Goal: Communication & Community: Ask a question

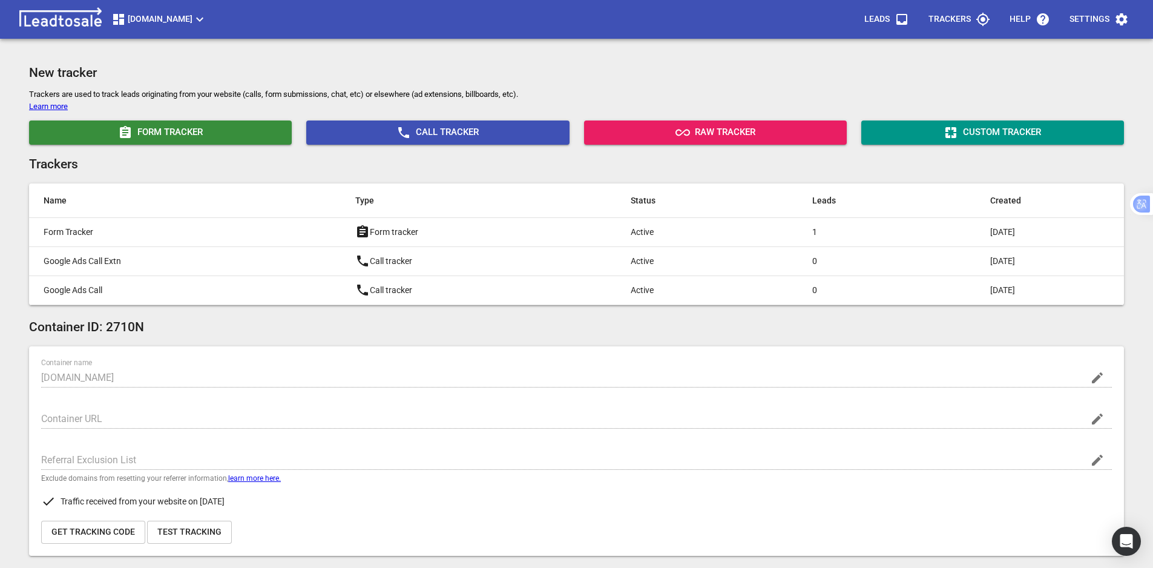
scroll to position [363, 0]
click at [1117, 542] on div "Open Intercom Messenger" at bounding box center [1127, 541] width 32 height 32
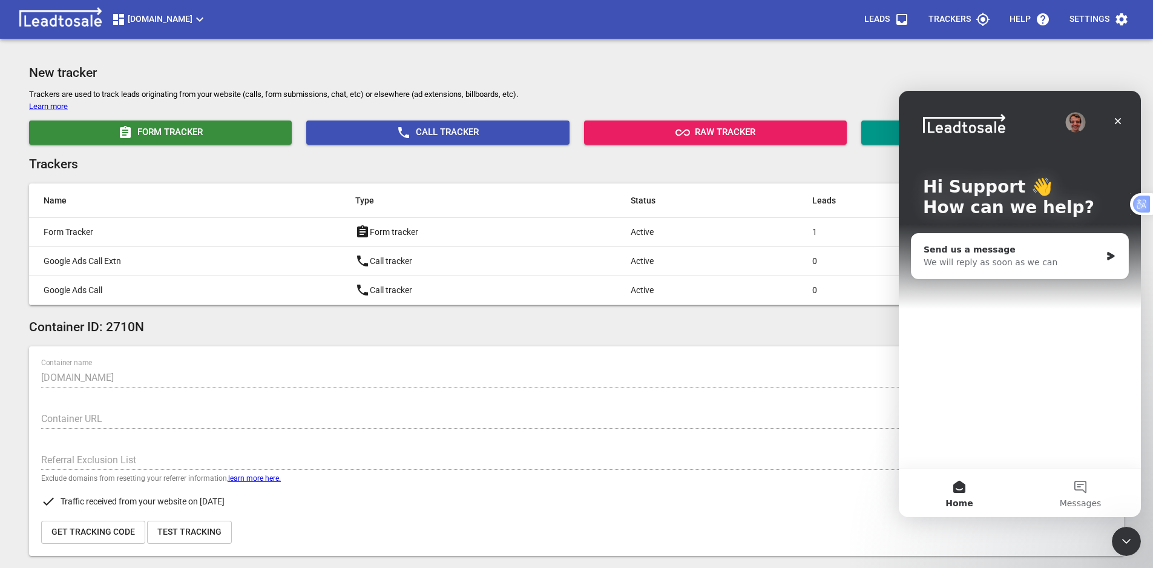
click at [994, 251] on div "Send us a message" at bounding box center [1012, 249] width 177 height 13
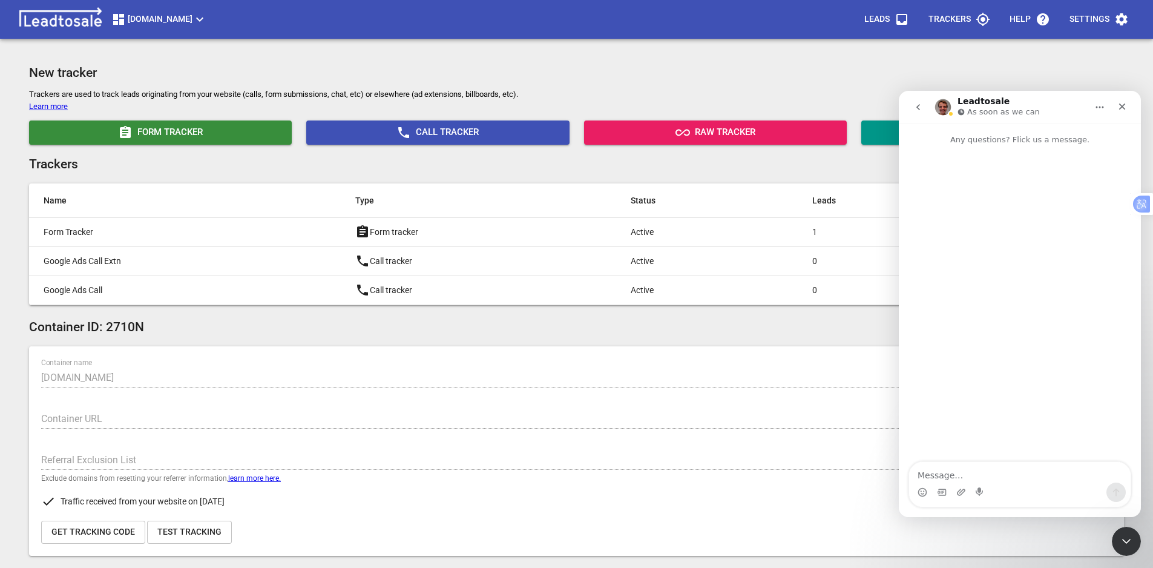
click at [970, 476] on textarea "Message…" at bounding box center [1020, 472] width 222 height 21
drag, startPoint x: 1031, startPoint y: 448, endPoint x: 1107, endPoint y: 450, distance: 75.7
click at [1107, 450] on textarea "Hi Curtis I'm having issue with Please help me test form submission and convers…" at bounding box center [1020, 460] width 222 height 45
click at [1022, 473] on textarea "Hi Curtis I'm having issue with form submission and conversion tracking for for…" at bounding box center [1020, 460] width 222 height 45
type textarea "Hi Curtis I'm having issue with form submission and conversion tracking for for…"
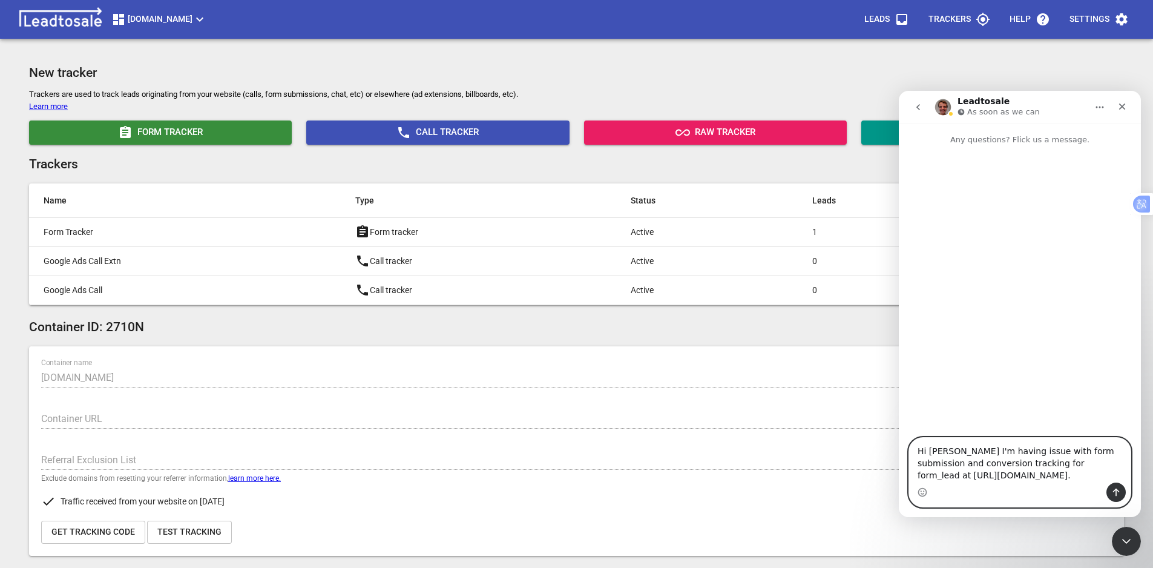
click at [1001, 476] on textarea "Hi Curtis I'm having issue with form submission and conversion tracking for for…" at bounding box center [1020, 460] width 222 height 45
click at [1123, 502] on button "Send a message…" at bounding box center [1115, 491] width 19 height 19
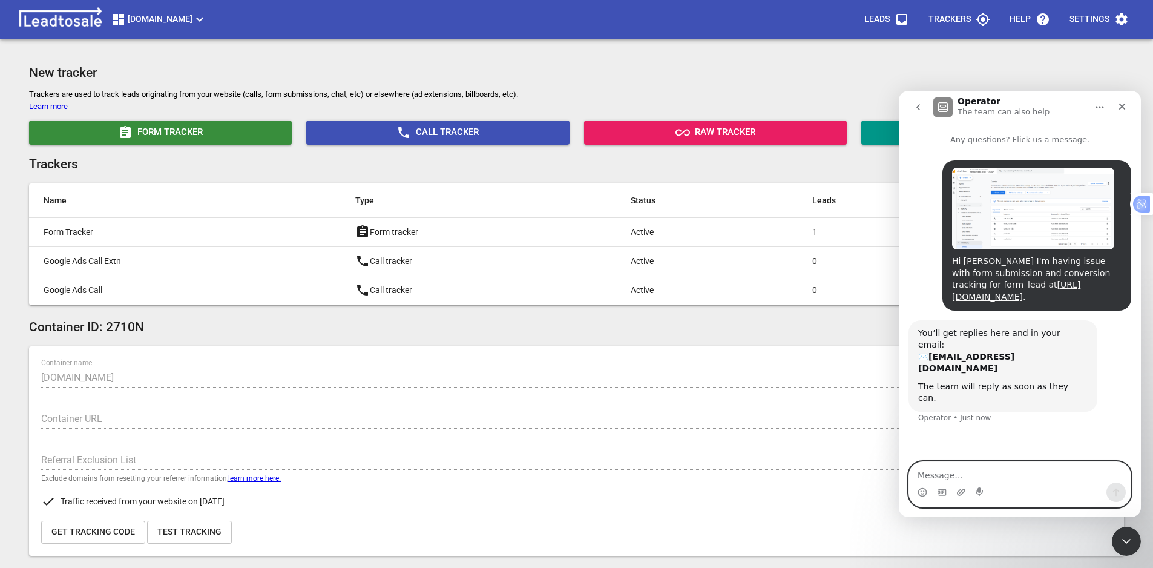
click at [983, 470] on textarea "Message…" at bounding box center [1020, 472] width 222 height 21
paste textarea "https://analytics.google.com/analytics/web/?authuser=3#/a368689685p505371569/ad…"
type textarea "https://analytics.google.com/analytics/web/?authuser=3#/a368689685p505371569/ad…"
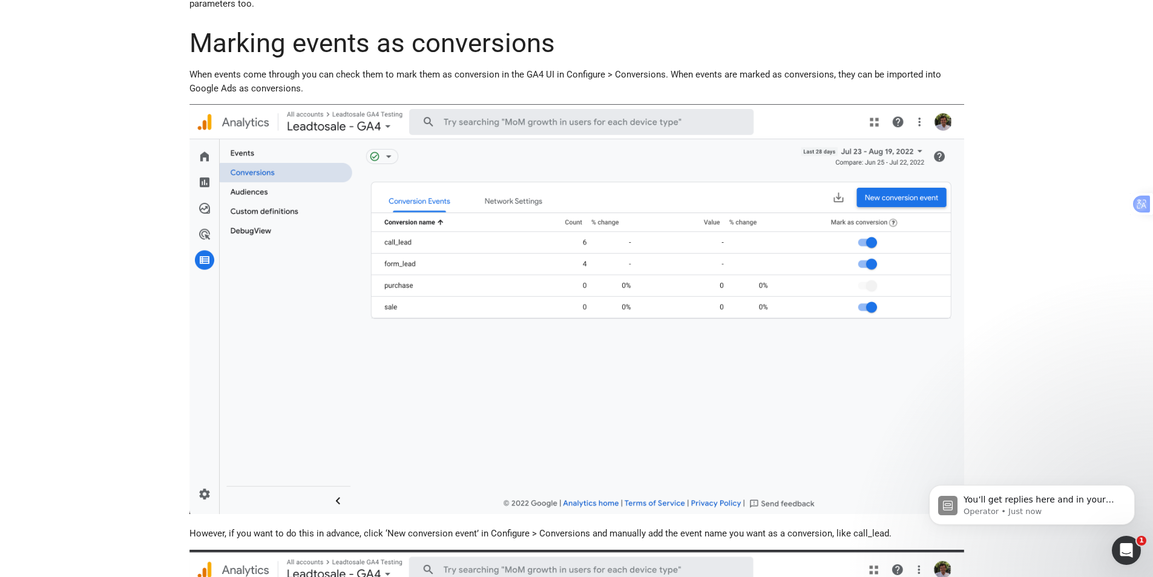
scroll to position [253, 0]
